Goal: Task Accomplishment & Management: Manage account settings

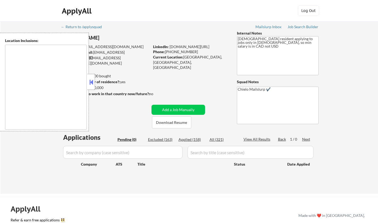
scroll to position [53, 0]
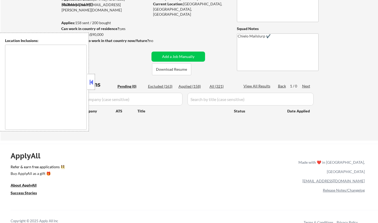
click at [92, 82] on button at bounding box center [91, 82] width 6 height 8
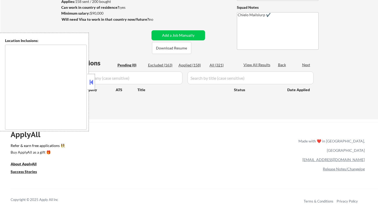
scroll to position [53, 0]
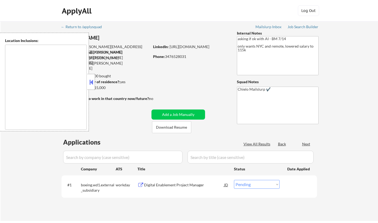
select select ""pending""
type textarea "Manhattan, NY Brooklyn, NY Queens, NY Jersey City, NJ Hoboken, NJ Weehawken, NJ…"
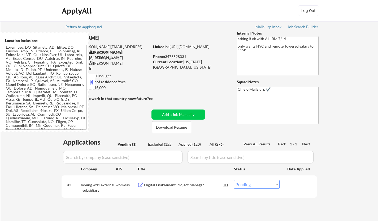
click at [92, 83] on button at bounding box center [91, 82] width 6 height 8
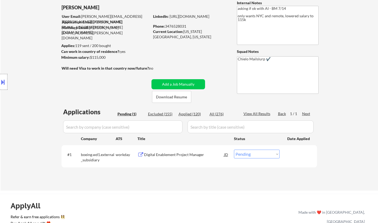
scroll to position [80, 0]
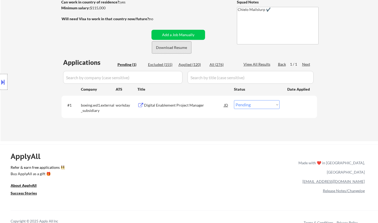
drag, startPoint x: 176, startPoint y: 44, endPoint x: 173, endPoint y: 41, distance: 3.6
click at [176, 44] on button "Download Resume" at bounding box center [171, 47] width 39 height 12
click at [174, 107] on div "Digital Enablement Project Manager" at bounding box center [184, 105] width 80 height 5
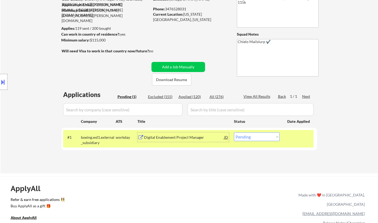
scroll to position [53, 0]
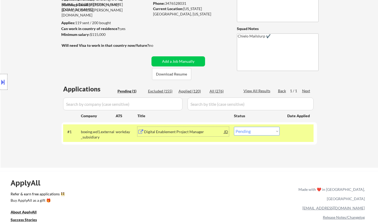
click at [178, 133] on div "Digital Enablement Project Manager" at bounding box center [184, 131] width 80 height 5
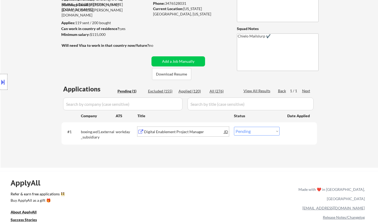
click at [1, 79] on button at bounding box center [3, 82] width 6 height 9
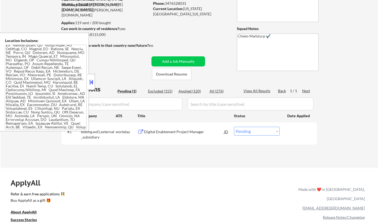
scroll to position [159, 0]
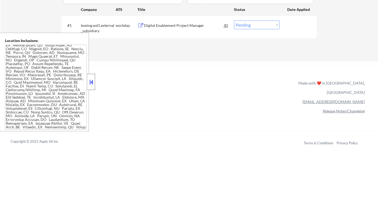
click at [95, 81] on div at bounding box center [91, 82] width 7 height 16
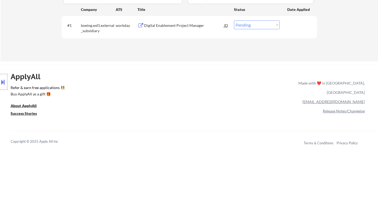
scroll to position [80, 0]
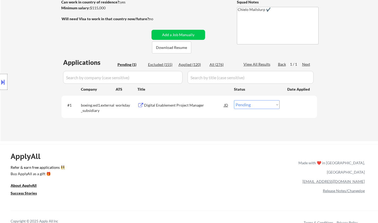
click at [258, 103] on select "Choose an option... Pending Applied Excluded (Questions) Excluded (Expired) Exc…" at bounding box center [257, 104] width 46 height 9
select select ""applied""
click at [234, 100] on select "Choose an option... Pending Applied Excluded (Questions) Excluded (Expired) Exc…" at bounding box center [257, 104] width 46 height 9
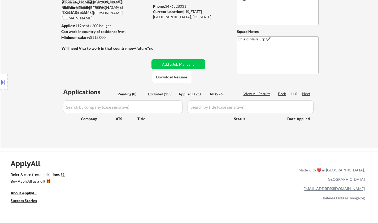
scroll to position [27, 0]
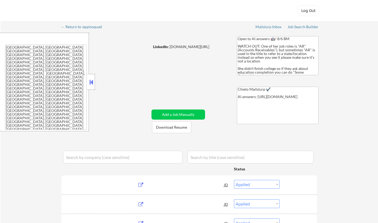
select select ""applied""
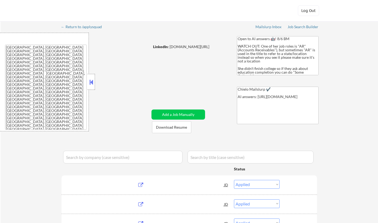
select select ""applied""
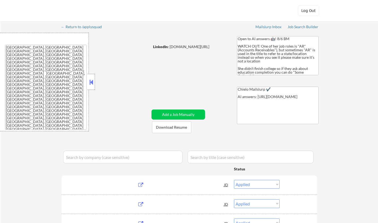
select select ""applied""
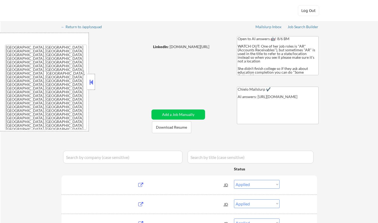
select select ""applied""
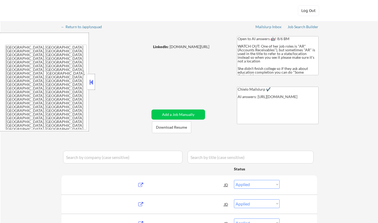
select select ""applied""
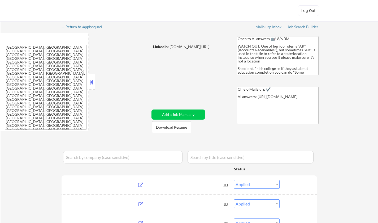
select select ""applied""
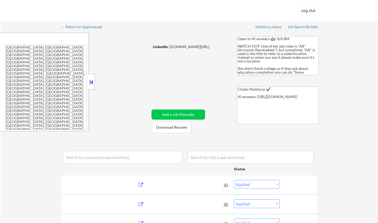
select select ""applied""
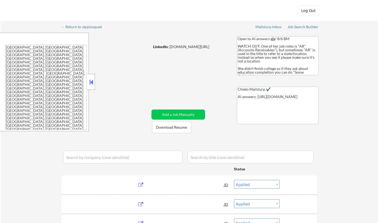
select select ""applied""
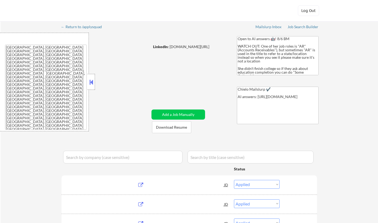
select select ""applied""
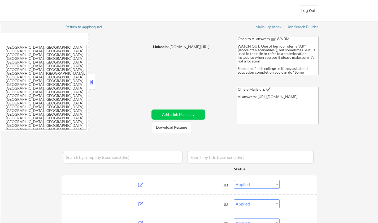
select select ""applied""
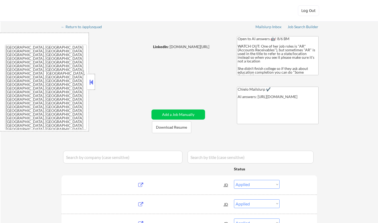
select select ""applied""
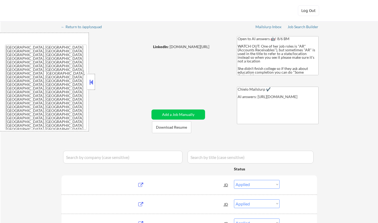
select select ""applied""
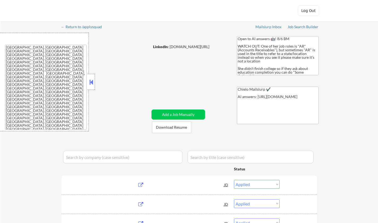
select select ""applied""
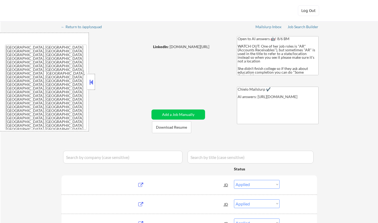
select select ""applied""
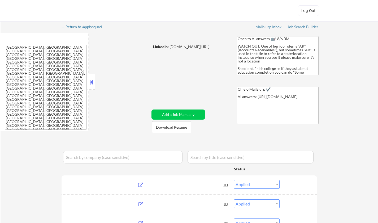
select select ""applied""
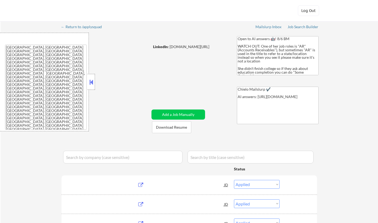
select select ""applied""
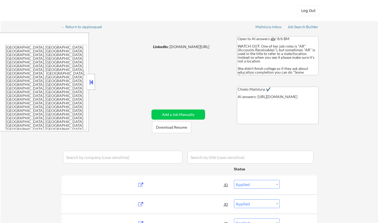
select select ""applied""
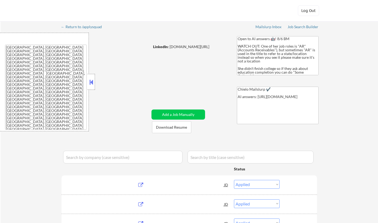
select select ""applied""
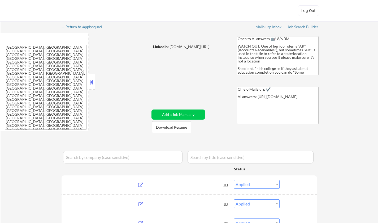
select select ""applied""
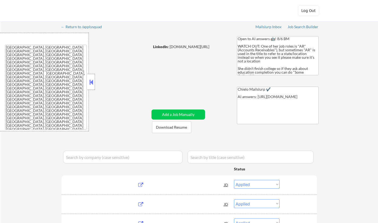
select select ""applied""
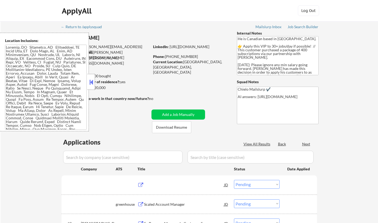
select select ""pending""
drag, startPoint x: 91, startPoint y: 80, endPoint x: 132, endPoint y: 101, distance: 45.6
click at [91, 81] on button at bounding box center [91, 82] width 6 height 8
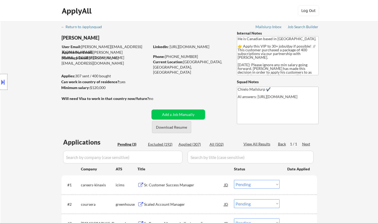
click at [181, 126] on button "Download Resume" at bounding box center [171, 127] width 39 height 12
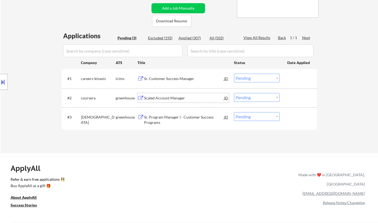
click at [174, 96] on div "Scaled Account Manager" at bounding box center [184, 97] width 80 height 5
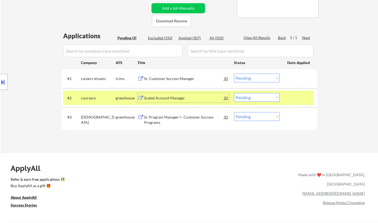
click at [254, 100] on select "Choose an option... Pending Applied Excluded (Questions) Excluded (Expired) Exc…" at bounding box center [257, 97] width 46 height 9
click at [234, 93] on select "Choose an option... Pending Applied Excluded (Questions) Excluded (Expired) Exc…" at bounding box center [257, 97] width 46 height 9
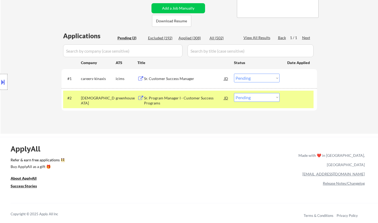
click at [193, 98] on div "Sr. Program Manager I - Customer Success Programs" at bounding box center [184, 100] width 80 height 10
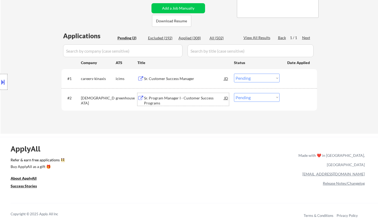
drag, startPoint x: 246, startPoint y: 97, endPoint x: 249, endPoint y: 100, distance: 4.1
click at [246, 97] on select "Choose an option... Pending Applied Excluded (Questions) Excluded (Expired) Exc…" at bounding box center [257, 97] width 46 height 9
select select ""excluded__bad_match_""
click at [234, 93] on select "Choose an option... Pending Applied Excluded (Questions) Excluded (Expired) Exc…" at bounding box center [257, 97] width 46 height 9
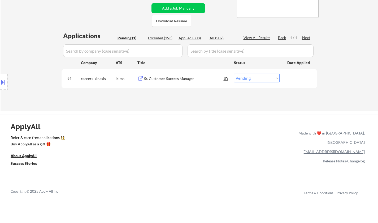
click at [164, 78] on div "Sr. Customer Success Manager" at bounding box center [184, 78] width 80 height 5
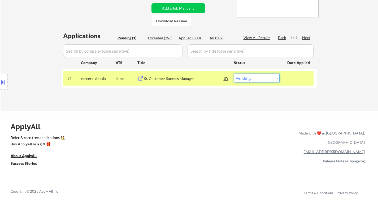
click at [252, 79] on select "Choose an option... Pending Applied Excluded (Questions) Excluded (Expired) Exc…" at bounding box center [257, 78] width 46 height 9
select select ""applied""
click at [234, 74] on select "Choose an option... Pending Applied Excluded (Questions) Excluded (Expired) Exc…" at bounding box center [257, 78] width 46 height 9
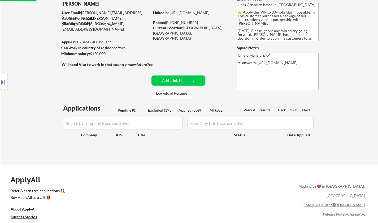
scroll to position [53, 0]
